Goal: Transaction & Acquisition: Purchase product/service

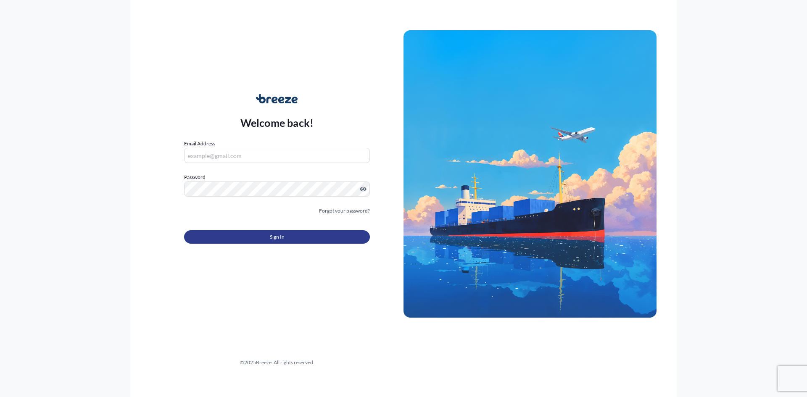
type input "[PERSON_NAME][EMAIL_ADDRESS][PERSON_NAME][DOMAIN_NAME]"
click at [247, 234] on button "Sign In" at bounding box center [277, 236] width 186 height 13
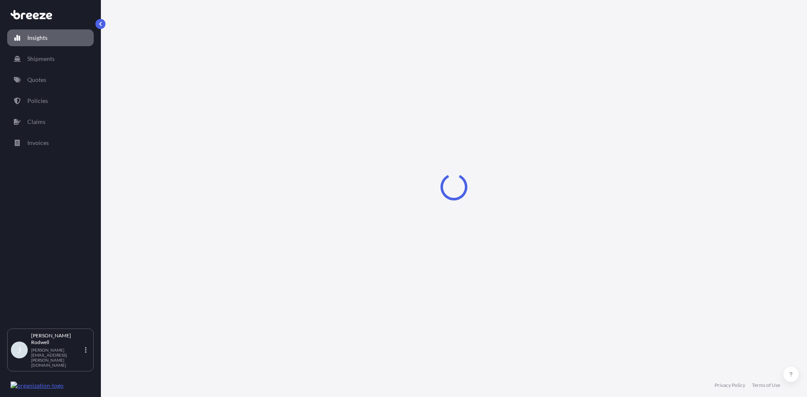
select select "2025"
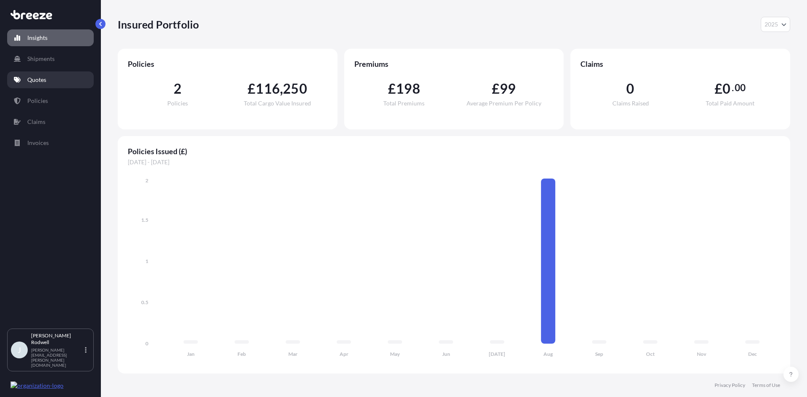
click at [74, 79] on link "Quotes" at bounding box center [50, 79] width 87 height 17
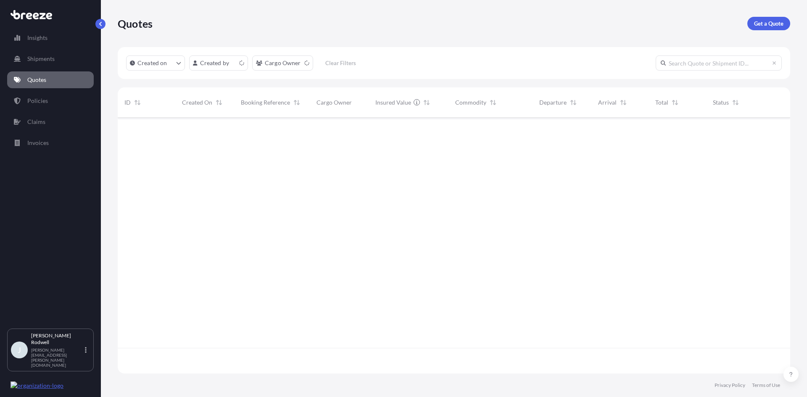
scroll to position [254, 666]
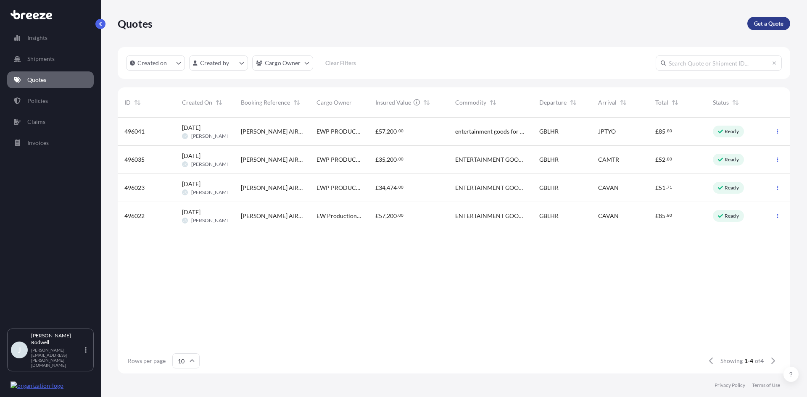
click at [771, 21] on p "Get a Quote" at bounding box center [768, 23] width 29 height 8
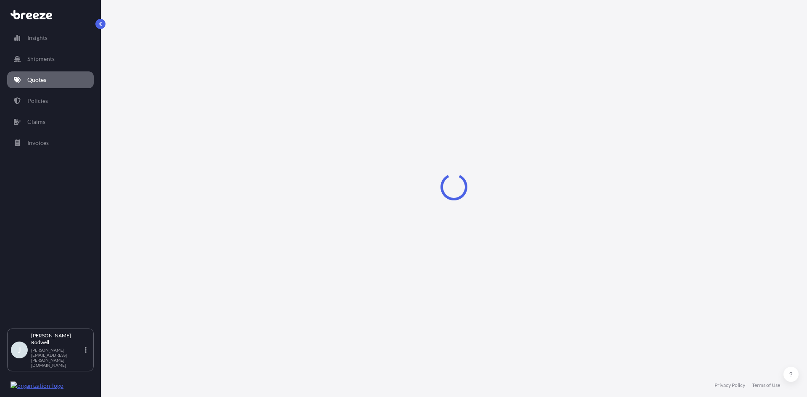
select select "Sea"
select select "1"
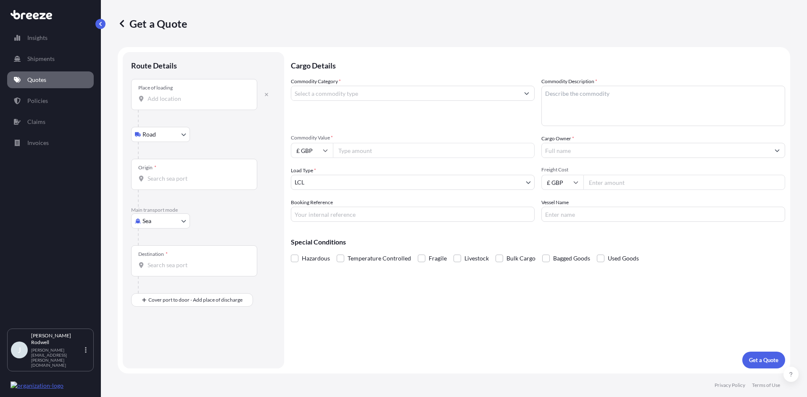
click at [167, 129] on body "Insights Shipments Quotes Policies Claims Invoices J [PERSON_NAME] [PERSON_NAME…" at bounding box center [403, 198] width 807 height 397
click at [168, 228] on body "Insights Shipments Quotes Policies Claims Invoices J [PERSON_NAME] [PERSON_NAME…" at bounding box center [403, 198] width 807 height 397
click at [155, 261] on div "Air" at bounding box center [160, 257] width 52 height 15
select select "Air"
click at [196, 106] on input "Place of loading" at bounding box center [196, 102] width 99 height 8
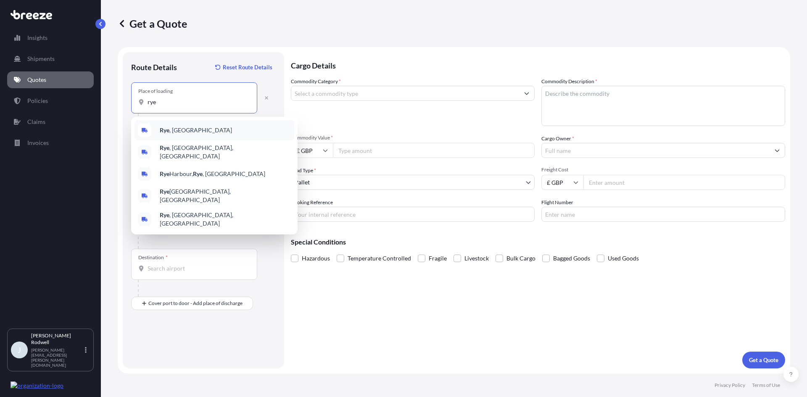
click at [186, 128] on div "Rye , [GEOGRAPHIC_DATA]" at bounding box center [214, 130] width 160 height 20
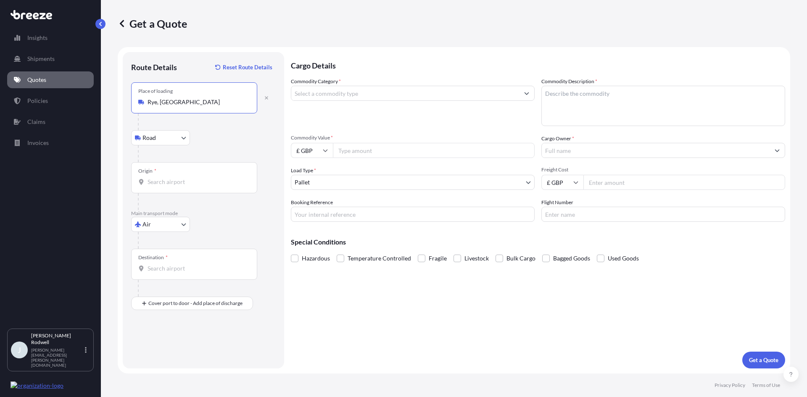
type input "Rye, [GEOGRAPHIC_DATA]"
click at [177, 172] on div "Origin *" at bounding box center [194, 177] width 126 height 31
click at [177, 178] on input "Origin *" at bounding box center [196, 182] width 99 height 8
type input "GBLHR - Heathrow Apt/[GEOGRAPHIC_DATA], [GEOGRAPHIC_DATA]"
click at [176, 273] on div "Destination *" at bounding box center [194, 264] width 126 height 31
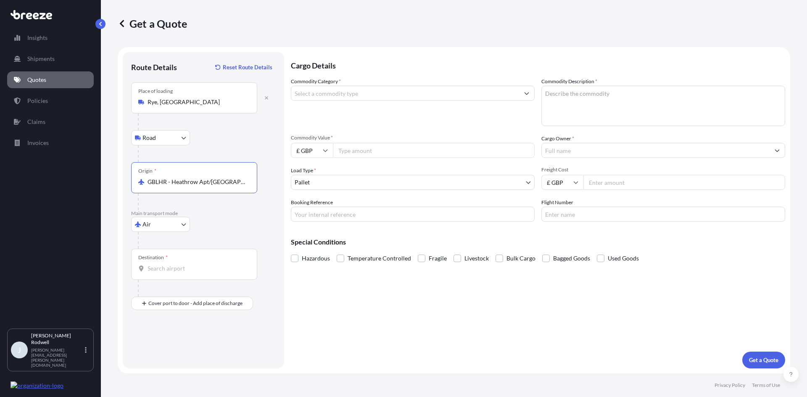
click at [176, 273] on input "Destination *" at bounding box center [196, 268] width 99 height 8
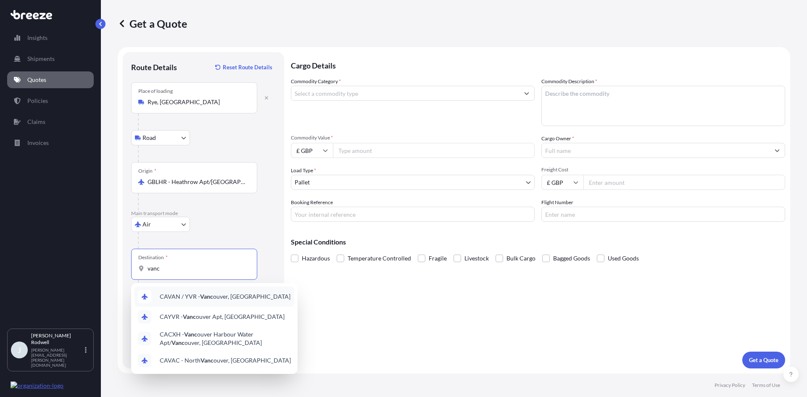
click at [228, 295] on span "CAVAN / YVR - Vanc ouver, [GEOGRAPHIC_DATA]" at bounding box center [225, 296] width 131 height 8
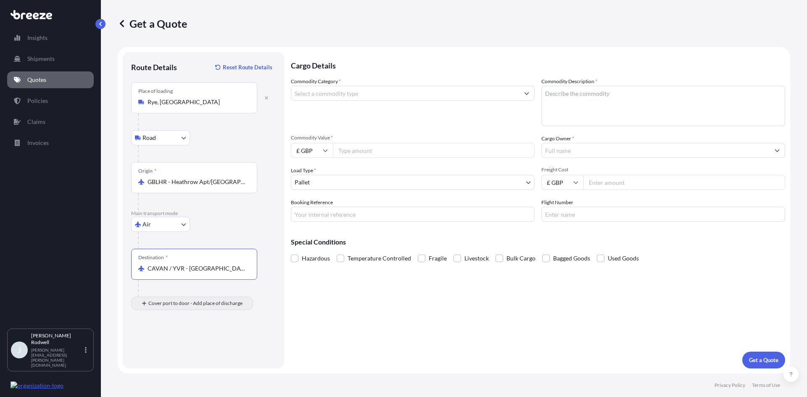
type input "CAVAN / YVR - [GEOGRAPHIC_DATA], [GEOGRAPHIC_DATA]"
click at [182, 348] on input "Place of Discharge" at bounding box center [196, 348] width 99 height 8
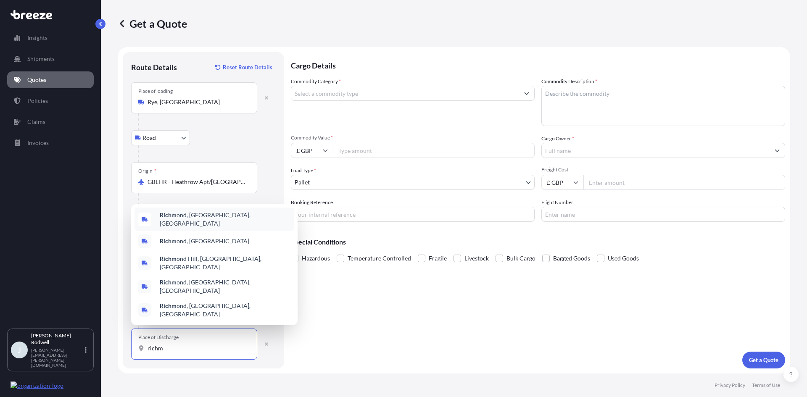
click at [196, 228] on span "Richm ond, [GEOGRAPHIC_DATA], [GEOGRAPHIC_DATA]" at bounding box center [225, 219] width 131 height 17
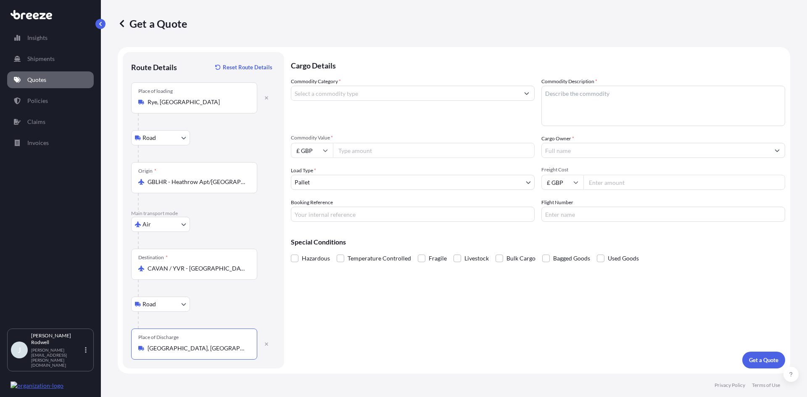
type input "[GEOGRAPHIC_DATA], [GEOGRAPHIC_DATA], [GEOGRAPHIC_DATA]"
click at [382, 91] on input "Commodity Category *" at bounding box center [405, 93] width 228 height 15
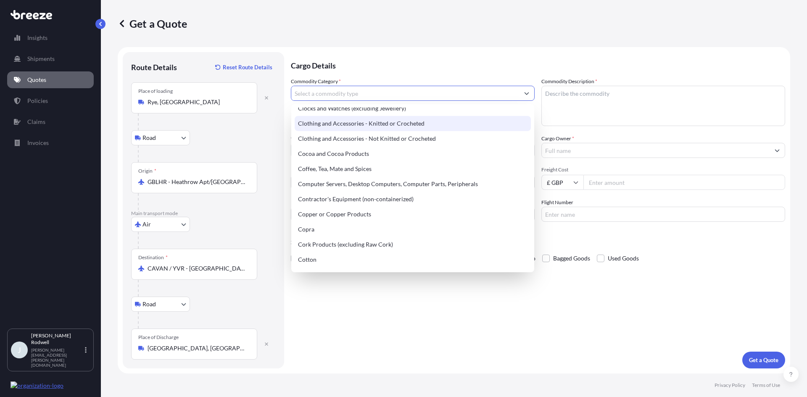
scroll to position [252, 0]
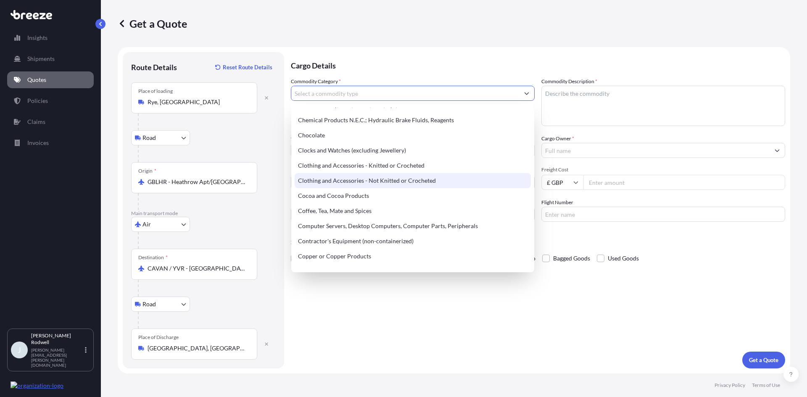
click at [366, 181] on div "Clothing and Accessories - Not Knitted or Crocheted" at bounding box center [413, 180] width 236 height 15
type input "Clothing and Accessories - Not Knitted or Crocheted"
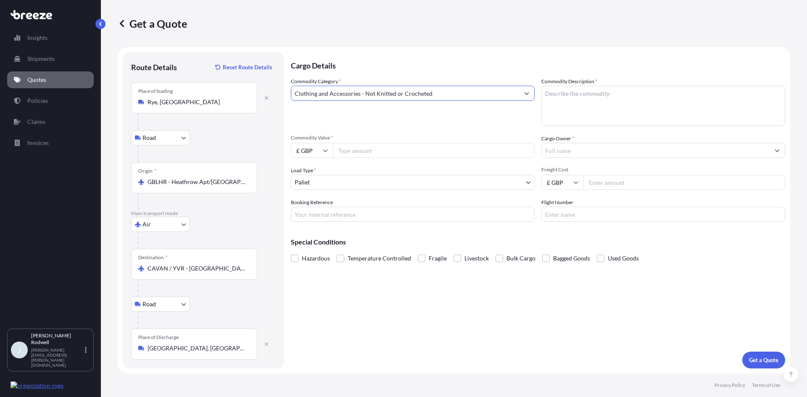
click at [373, 153] on input "Commodity Value *" at bounding box center [434, 150] width 202 height 15
click at [378, 180] on body "Insights Shipments Quotes Policies Claims Invoices J [PERSON_NAME] [PERSON_NAME…" at bounding box center [403, 198] width 807 height 397
click at [364, 151] on input "300000" at bounding box center [434, 150] width 202 height 15
type input "30000"
click at [353, 212] on input "Booking Reference" at bounding box center [413, 214] width 244 height 15
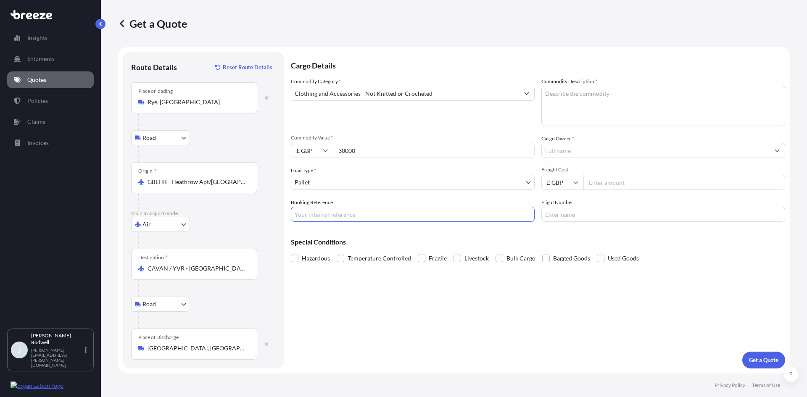
click at [326, 219] on input "Booking Reference" at bounding box center [413, 214] width 244 height 15
type input "FE3601"
click at [584, 103] on textarea "Commodity Description *" at bounding box center [663, 106] width 244 height 40
click at [575, 104] on textarea "Commodity Description *" at bounding box center [663, 106] width 244 height 40
paste textarea "Costumes pieces"
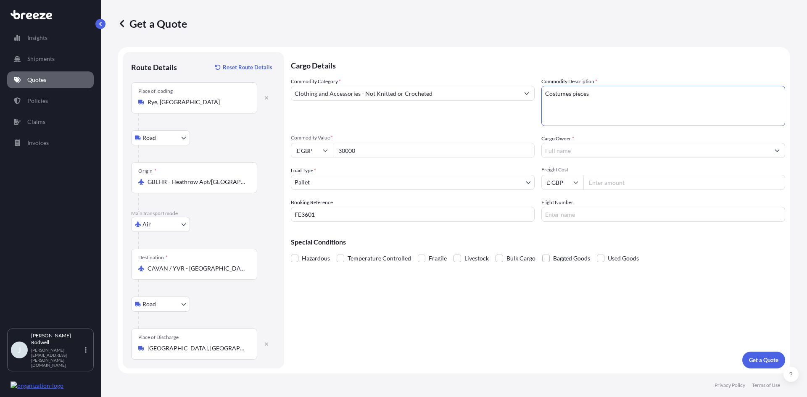
type textarea "Costumes pieces"
click at [598, 146] on input "Cargo Owner *" at bounding box center [656, 150] width 228 height 15
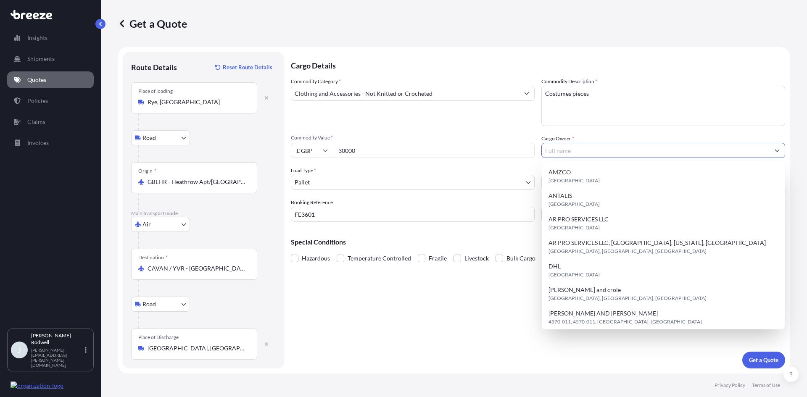
click at [522, 131] on div "Commodity Category * Clothing and Accessories - Not Knitted or Crocheted Commod…" at bounding box center [538, 149] width 494 height 145
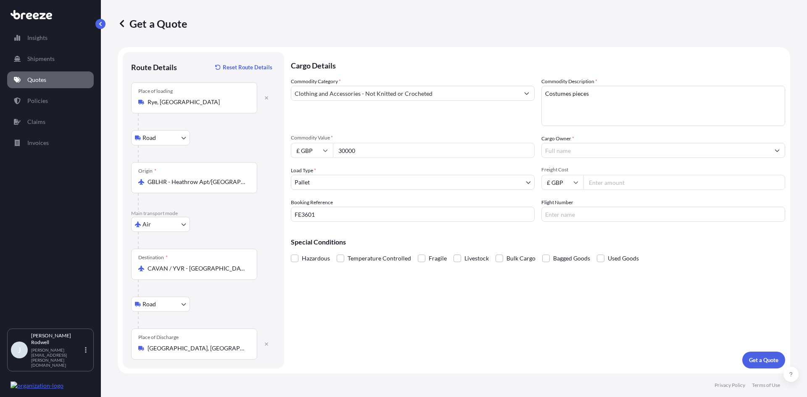
click at [634, 153] on input "Cargo Owner *" at bounding box center [656, 150] width 228 height 15
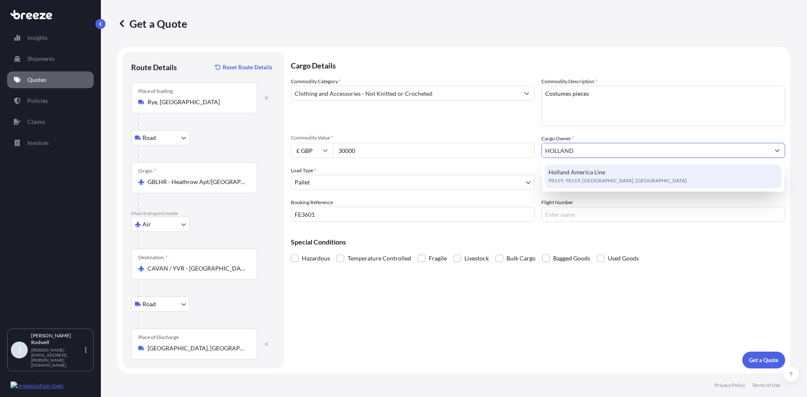
click at [610, 180] on span "98119, 98119, [GEOGRAPHIC_DATA], [GEOGRAPHIC_DATA]" at bounding box center [617, 180] width 138 height 8
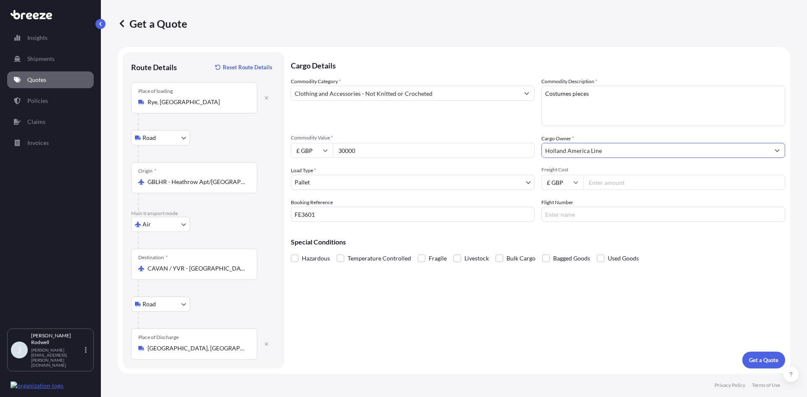
type input "Holland America Line"
click at [616, 186] on input "Freight Cost" at bounding box center [684, 182] width 202 height 15
click at [682, 186] on input "Freight Cost" at bounding box center [684, 182] width 202 height 15
type input "2343"
click at [638, 216] on input "Flight Number" at bounding box center [663, 214] width 244 height 15
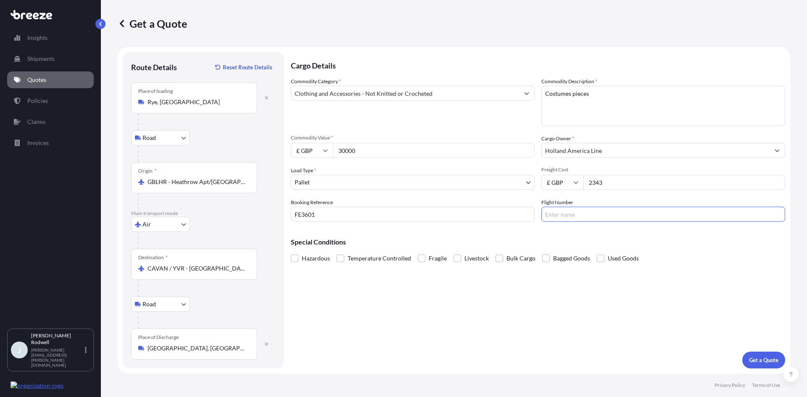
click at [503, 309] on div "Cargo Details Commodity Category * Clothing and Accessories - Not Knitted or Cr…" at bounding box center [538, 210] width 494 height 316
click at [759, 362] on p "Get a Quote" at bounding box center [763, 360] width 29 height 8
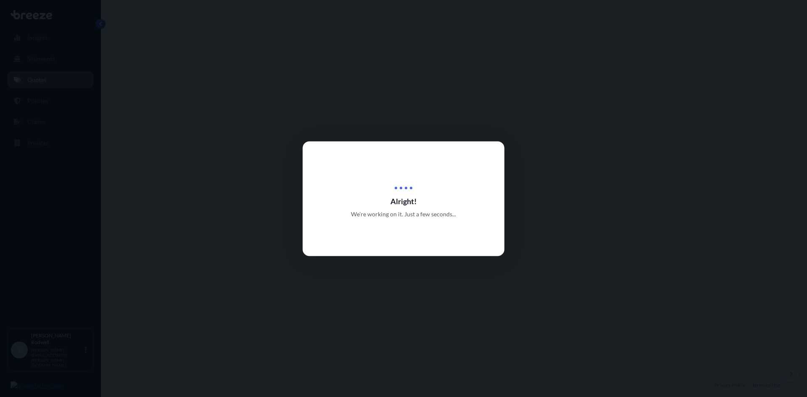
select select "Road"
select select "Air"
select select "Road"
select select "1"
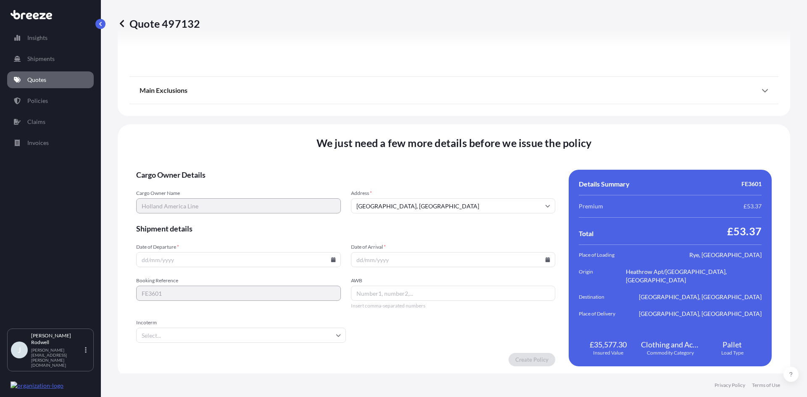
scroll to position [1103, 0]
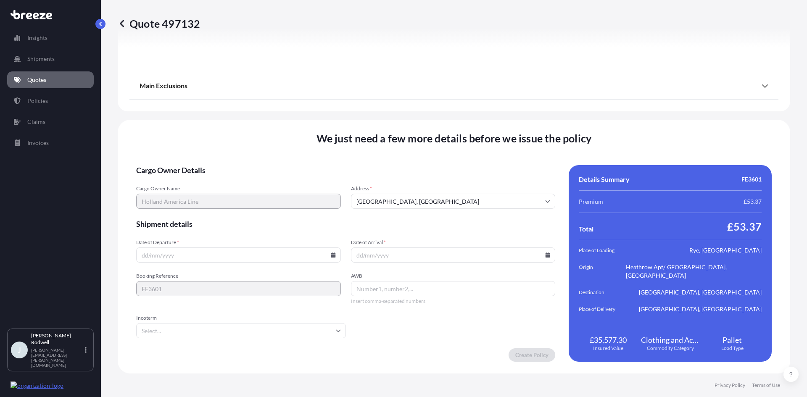
click at [202, 259] on input "Date of Departure *" at bounding box center [238, 254] width 205 height 15
click at [334, 254] on div at bounding box center [238, 254] width 205 height 15
click at [331, 255] on icon at bounding box center [333, 255] width 5 height 5
click at [219, 194] on button "20" at bounding box center [217, 196] width 13 height 13
type input "[DATE]"
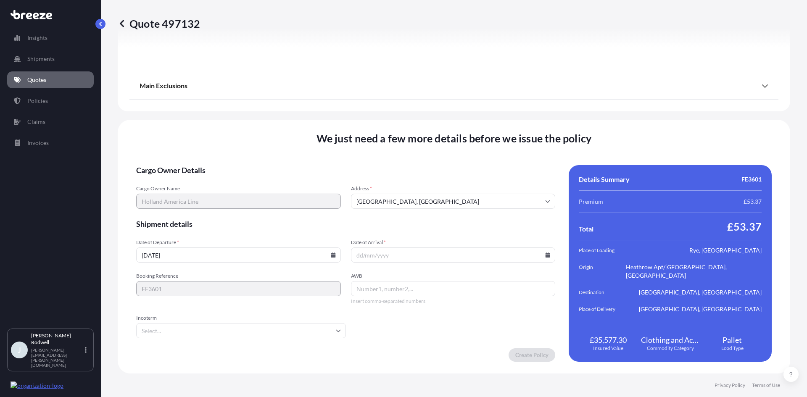
click at [423, 258] on input "Date of Arrival *" at bounding box center [453, 254] width 205 height 15
click at [550, 255] on input "Date of Arrival *" at bounding box center [453, 254] width 205 height 15
click at [547, 254] on input "Date of Arrival *" at bounding box center [453, 254] width 205 height 15
click at [545, 253] on icon at bounding box center [547, 255] width 5 height 5
click at [504, 115] on button at bounding box center [506, 113] width 13 height 13
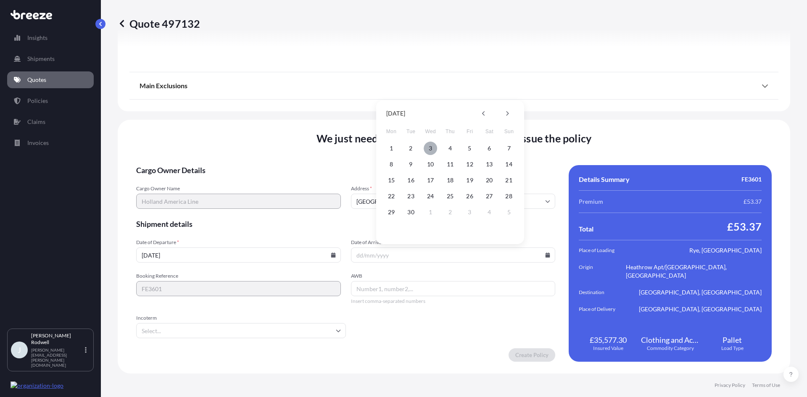
click at [429, 147] on button "3" at bounding box center [430, 148] width 13 height 13
type input "[DATE]"
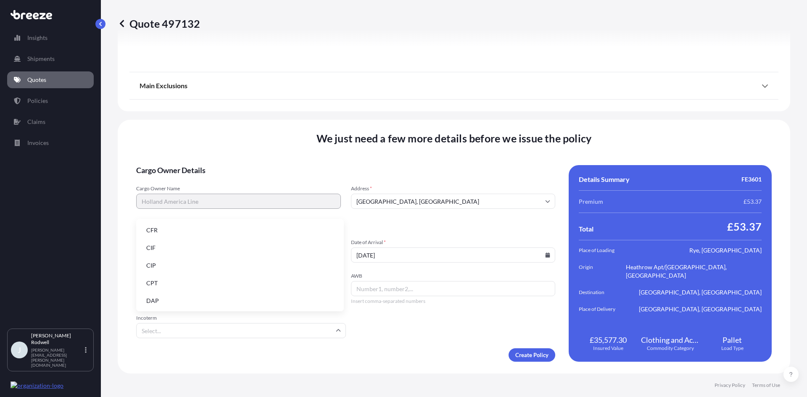
click at [229, 327] on input "Incoterm" at bounding box center [241, 330] width 210 height 15
click at [174, 300] on li "DAP" at bounding box center [240, 301] width 201 height 16
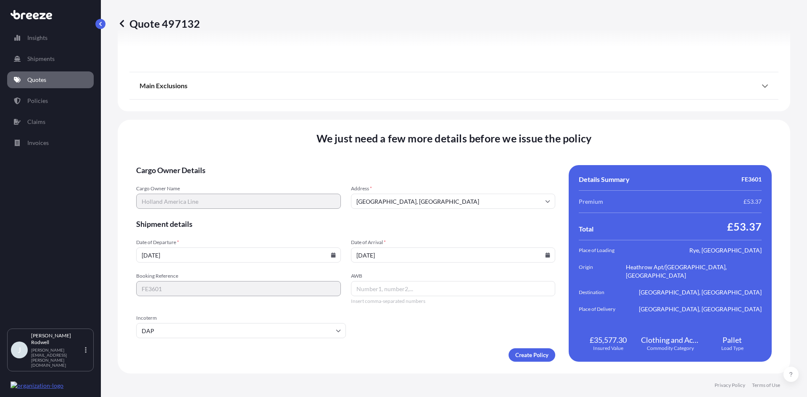
click at [421, 287] on input "AWB" at bounding box center [453, 288] width 205 height 15
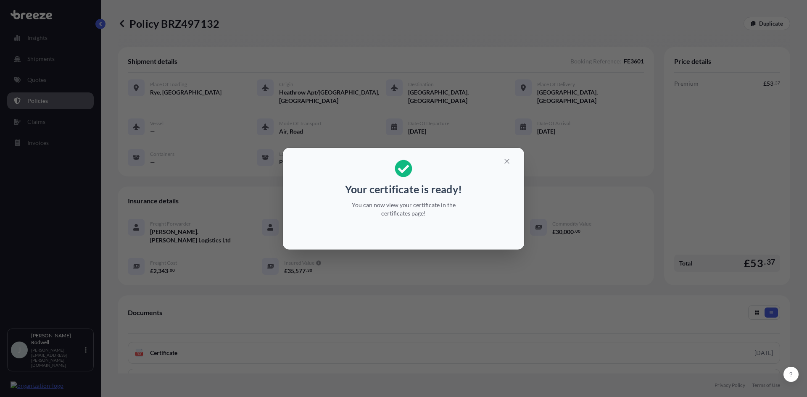
click at [392, 73] on div "Your certificate is ready! You can now view your certificate in the certificate…" at bounding box center [403, 198] width 807 height 397
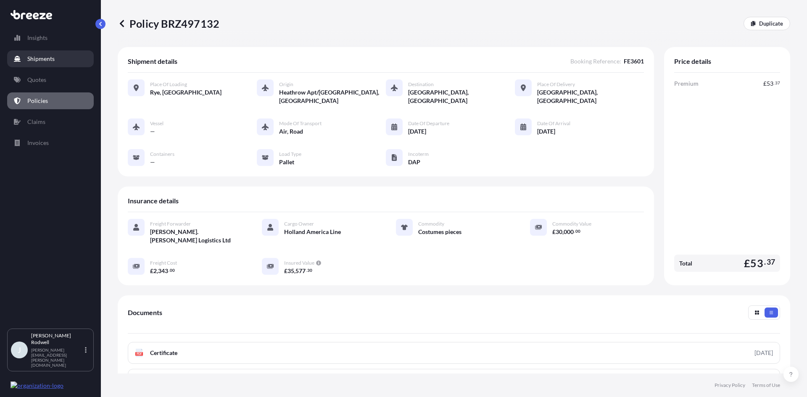
click at [50, 58] on p "Shipments" at bounding box center [40, 59] width 27 height 8
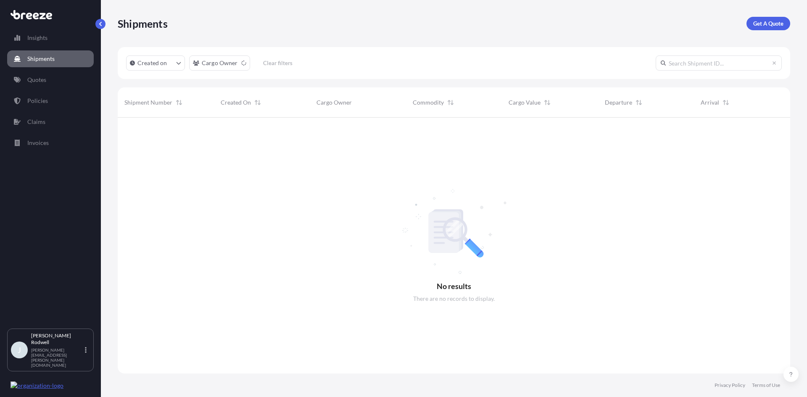
scroll to position [280, 666]
click at [74, 142] on link "Invoices" at bounding box center [50, 142] width 87 height 17
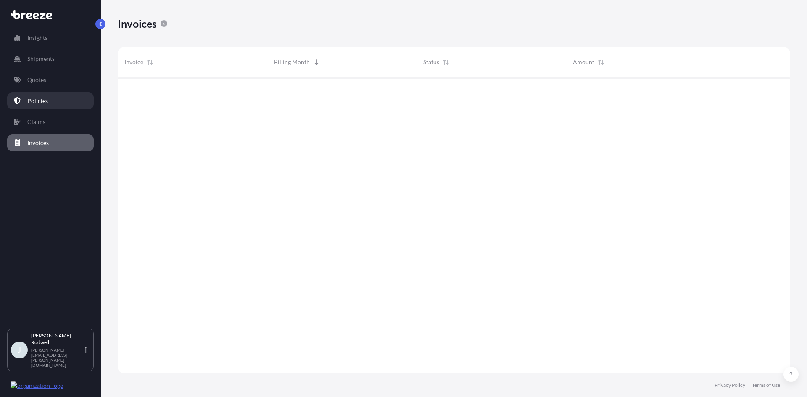
scroll to position [298, 666]
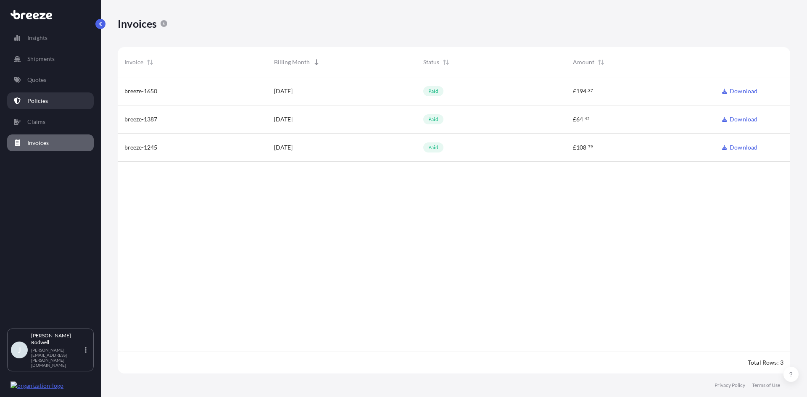
click at [63, 102] on link "Policies" at bounding box center [50, 100] width 87 height 17
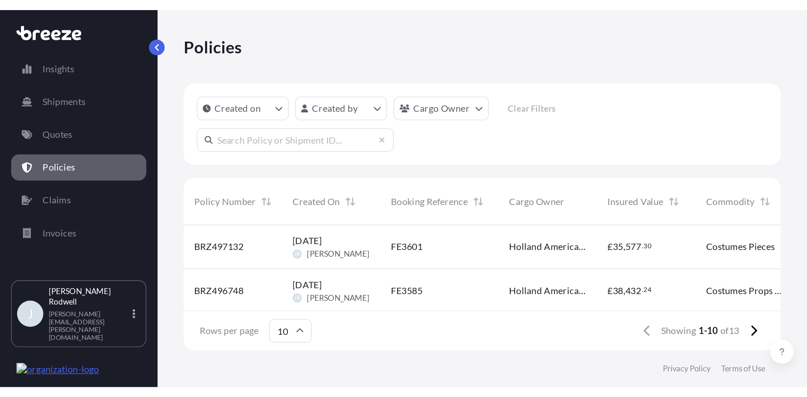
scroll to position [254, 666]
